Goal: Task Accomplishment & Management: Manage account settings

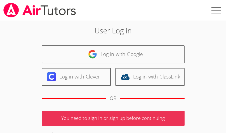
scroll to position [79, 0]
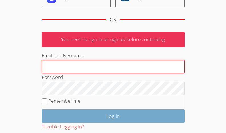
type input "[EMAIL_ADDRESS][DOMAIN_NAME]"
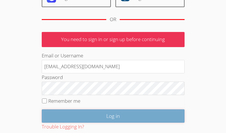
click at [93, 119] on input "Log in" at bounding box center [113, 116] width 143 height 13
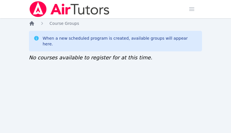
click at [31, 23] on icon "Breadcrumb" at bounding box center [31, 23] width 5 height 5
